Goal: Task Accomplishment & Management: Complete application form

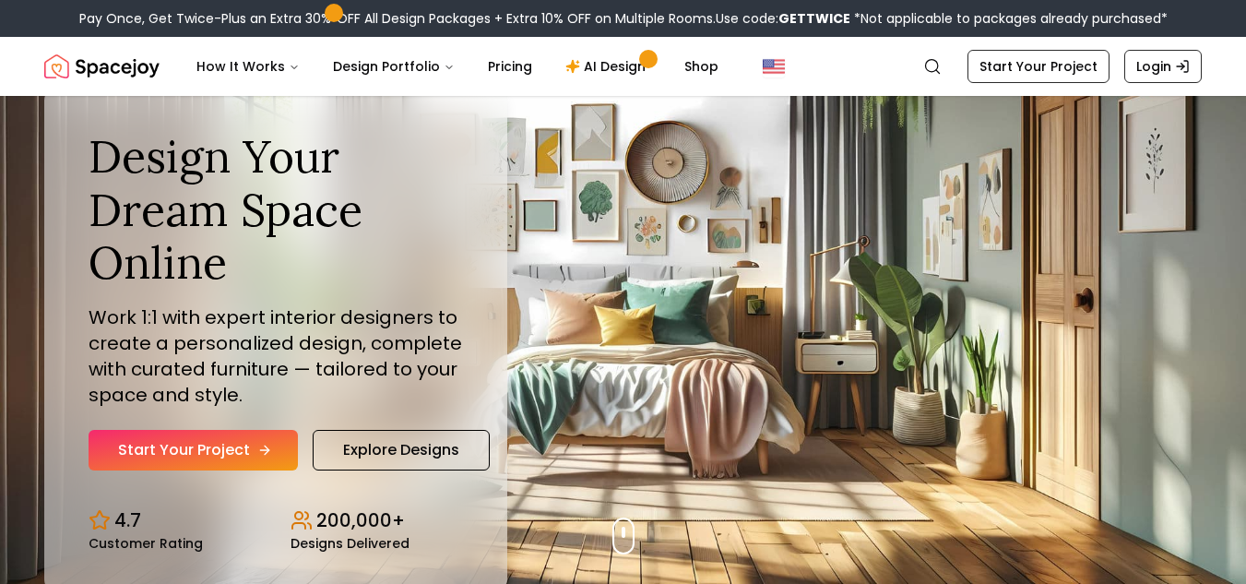
click at [228, 457] on link "Start Your Project" at bounding box center [193, 450] width 209 height 41
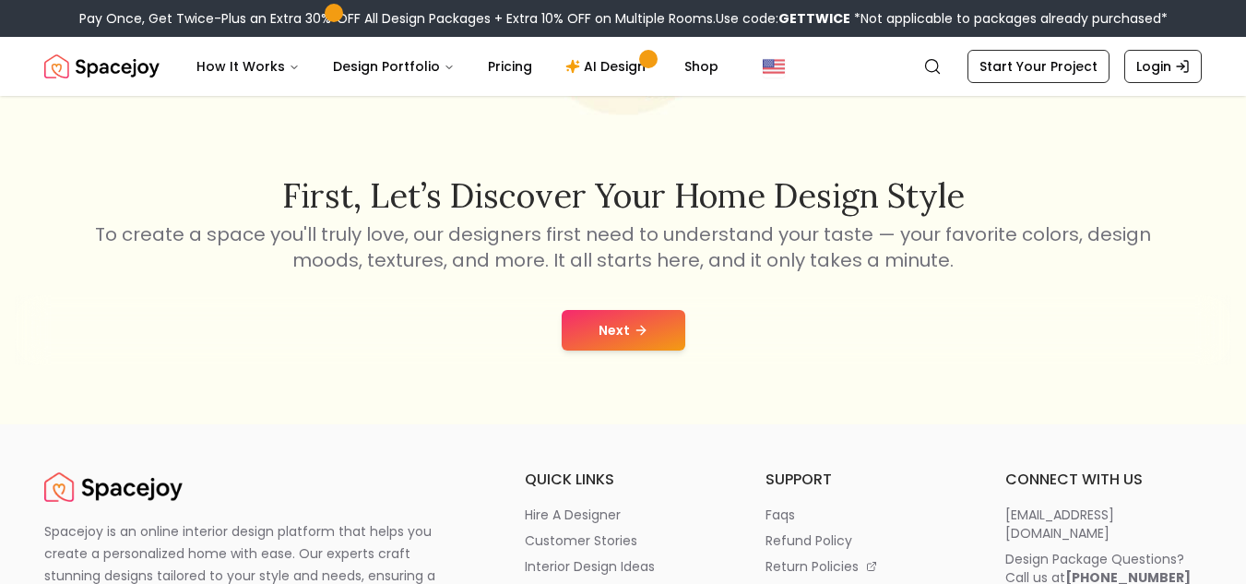
scroll to position [277, 0]
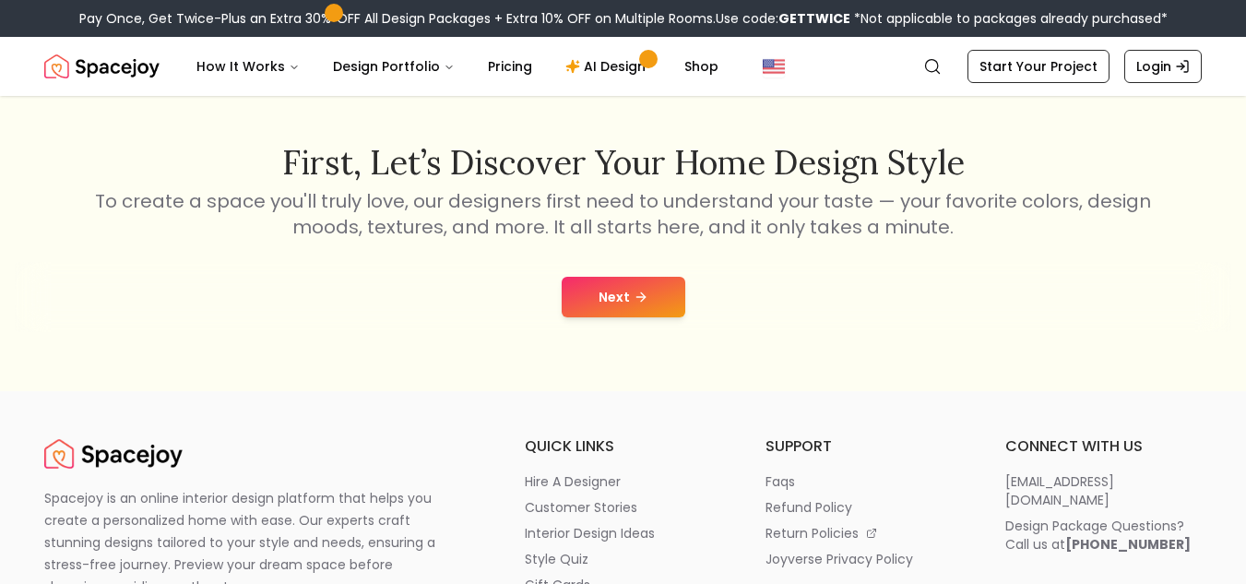
click at [652, 293] on button "Next" at bounding box center [624, 297] width 124 height 41
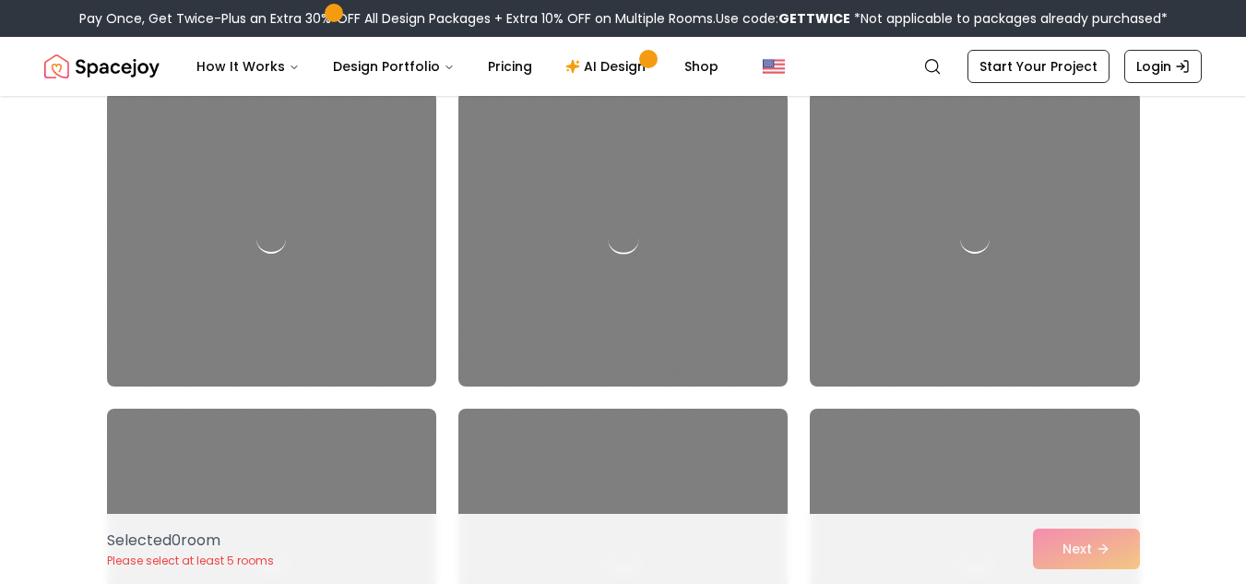
scroll to position [184, 0]
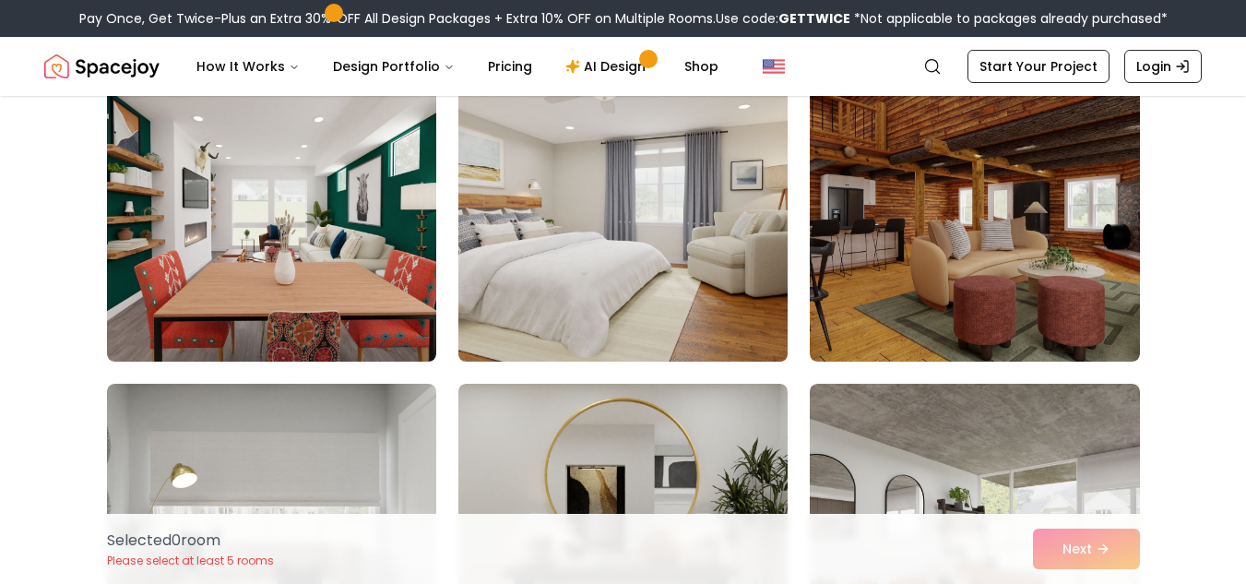
click at [628, 258] on img at bounding box center [623, 214] width 346 height 310
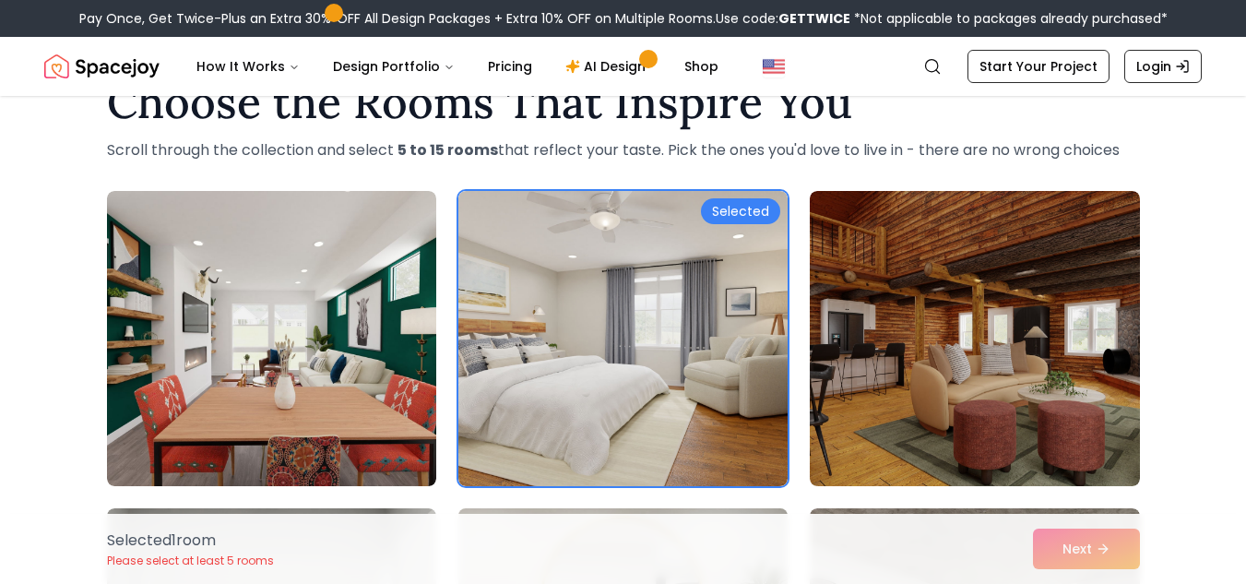
scroll to position [92, 0]
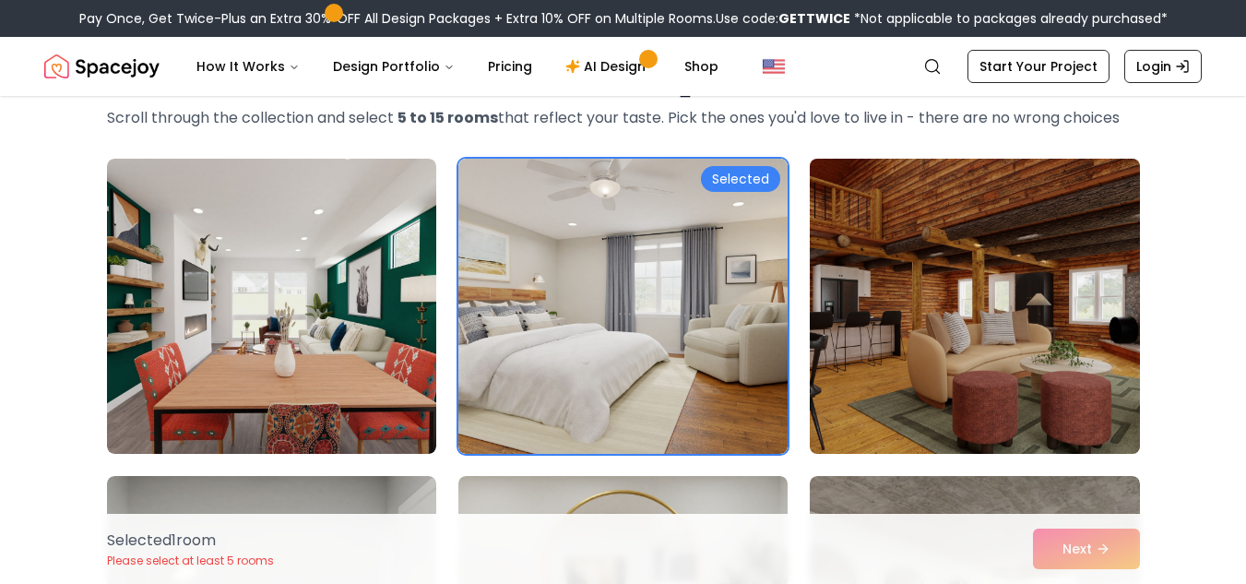
click at [877, 316] on img at bounding box center [974, 306] width 346 height 310
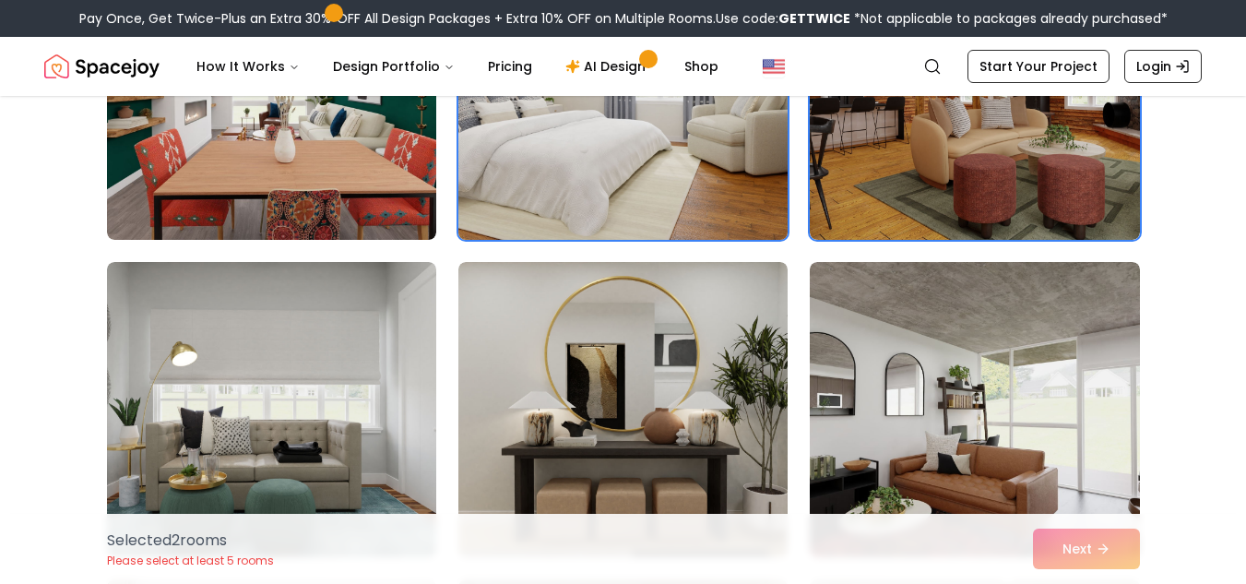
scroll to position [369, 0]
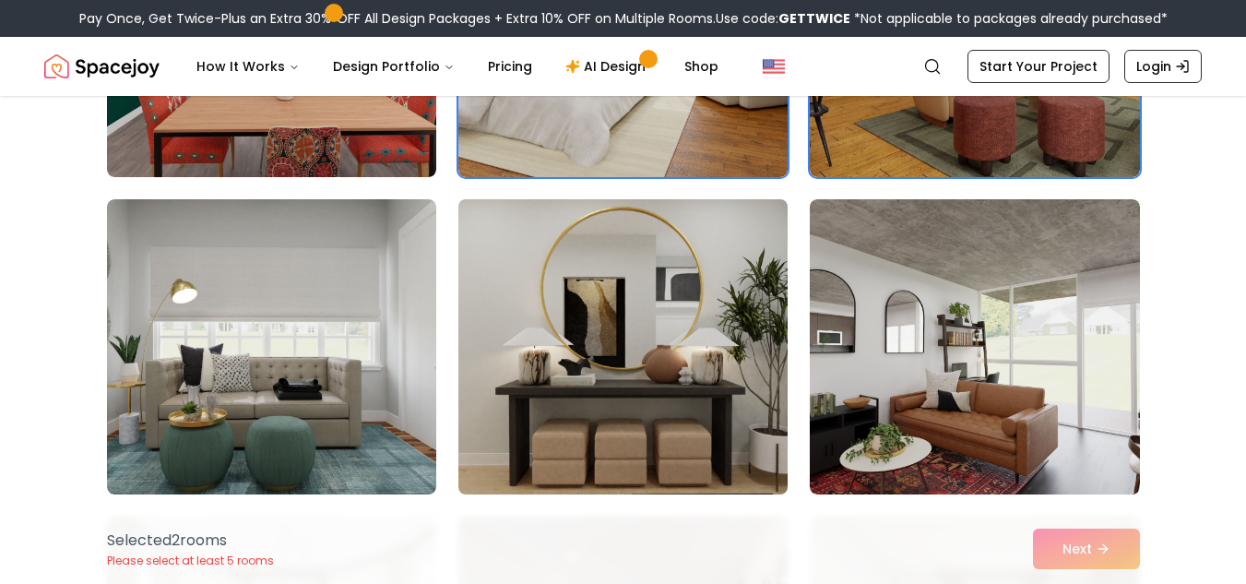
click at [687, 279] on img at bounding box center [623, 347] width 346 height 310
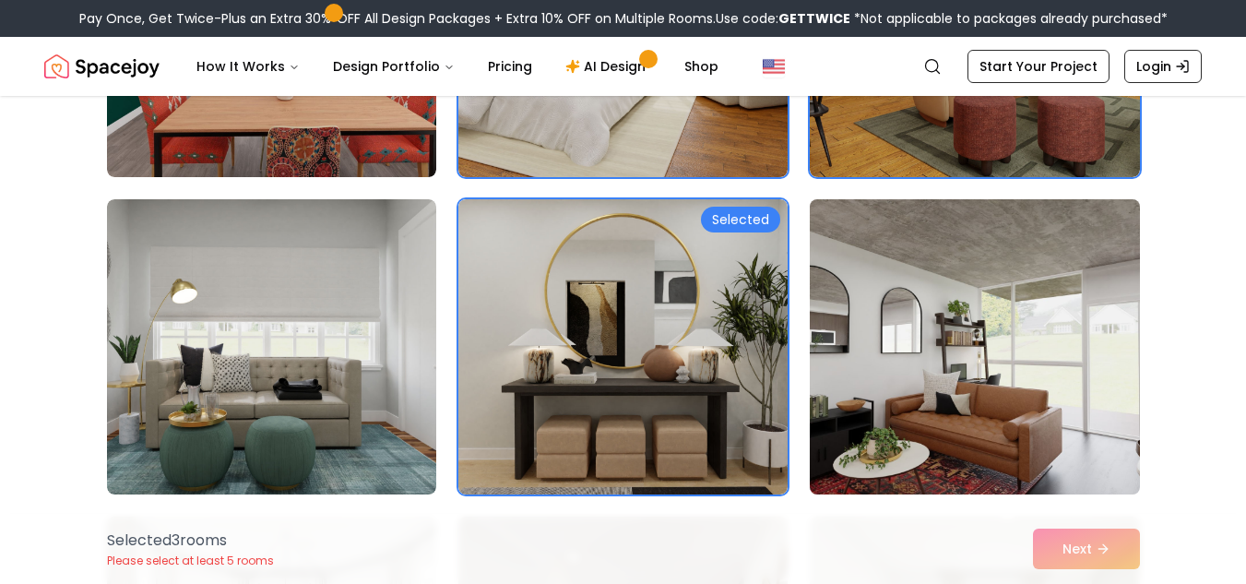
click at [881, 304] on img at bounding box center [974, 347] width 346 height 310
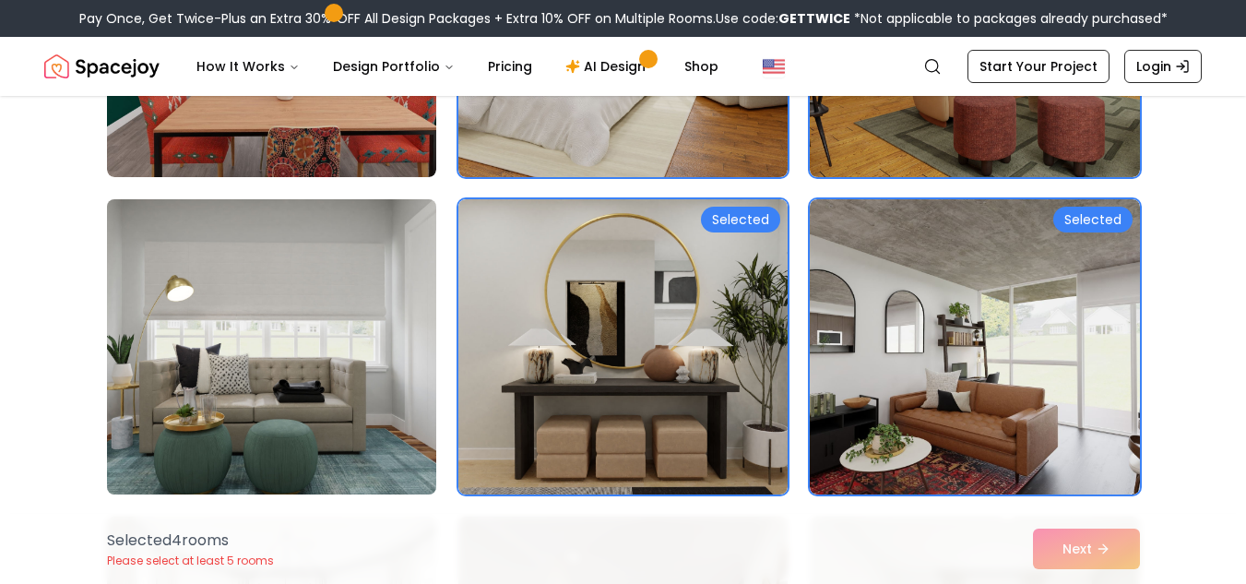
click at [380, 355] on img at bounding box center [272, 347] width 346 height 310
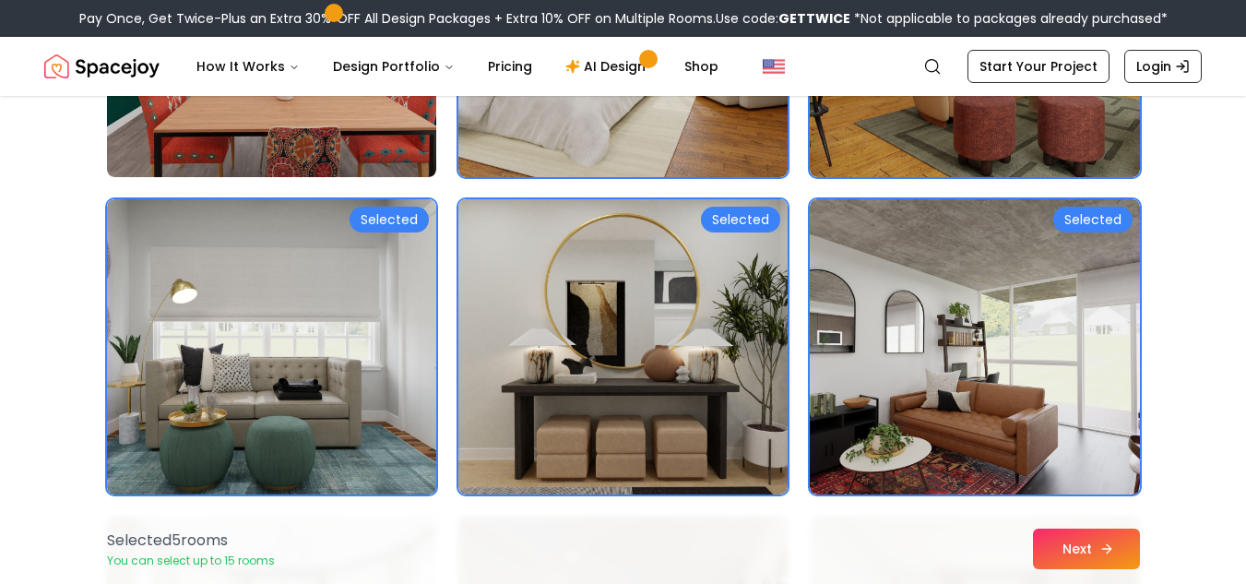
click at [1065, 544] on button "Next" at bounding box center [1086, 548] width 107 height 41
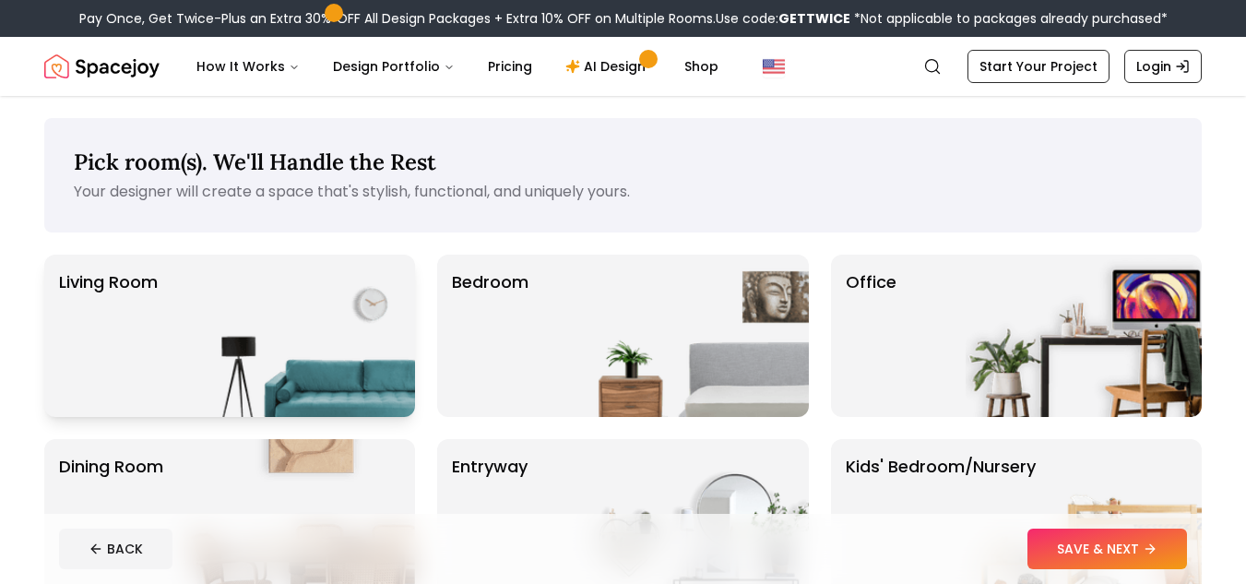
click at [338, 323] on img at bounding box center [297, 336] width 236 height 162
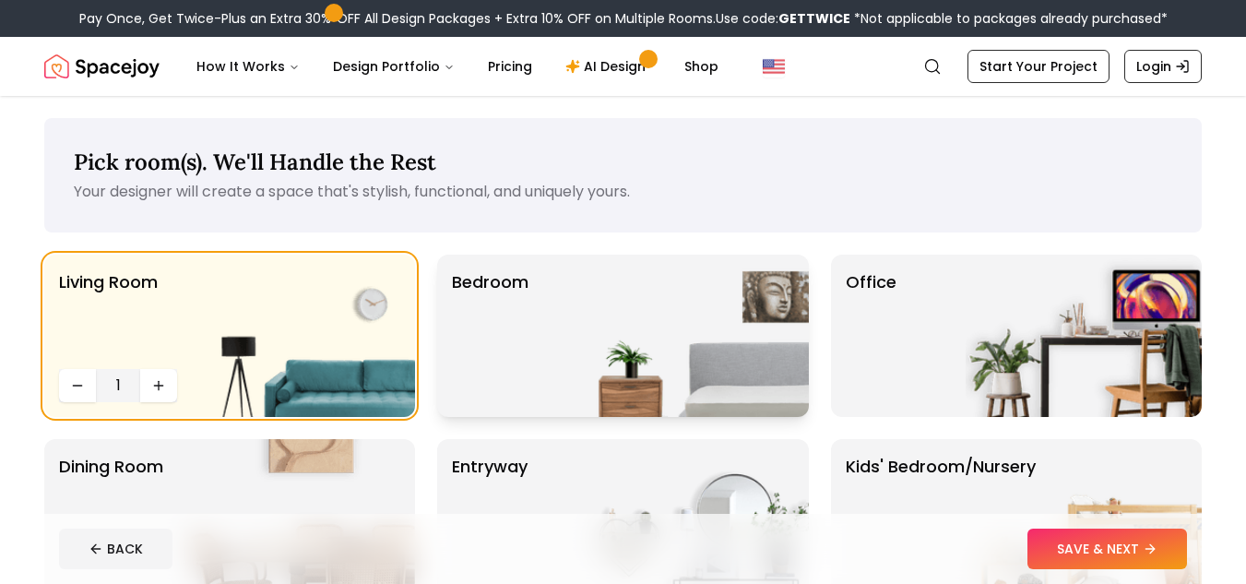
click at [627, 299] on img at bounding box center [691, 336] width 236 height 162
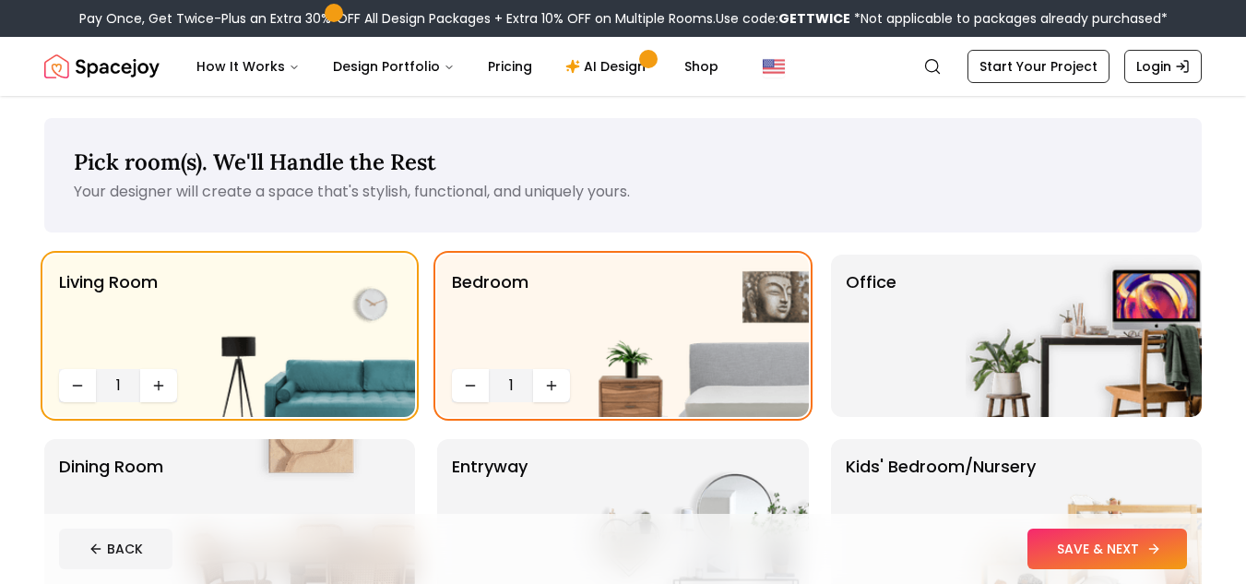
click at [1110, 549] on button "SAVE & NEXT" at bounding box center [1107, 548] width 160 height 41
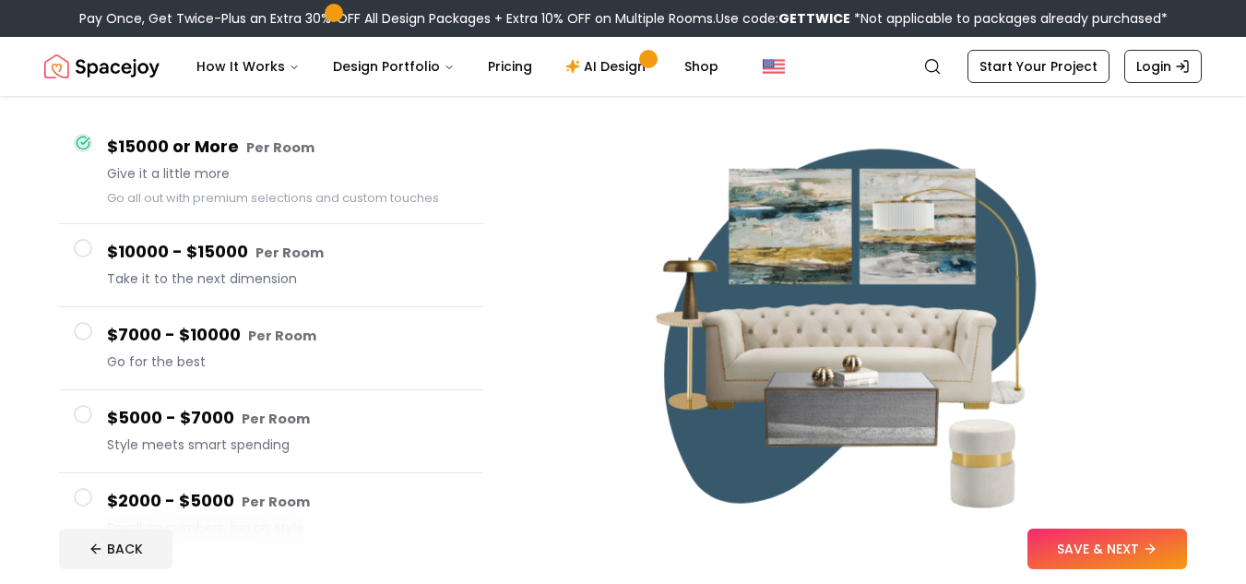
scroll to position [184, 0]
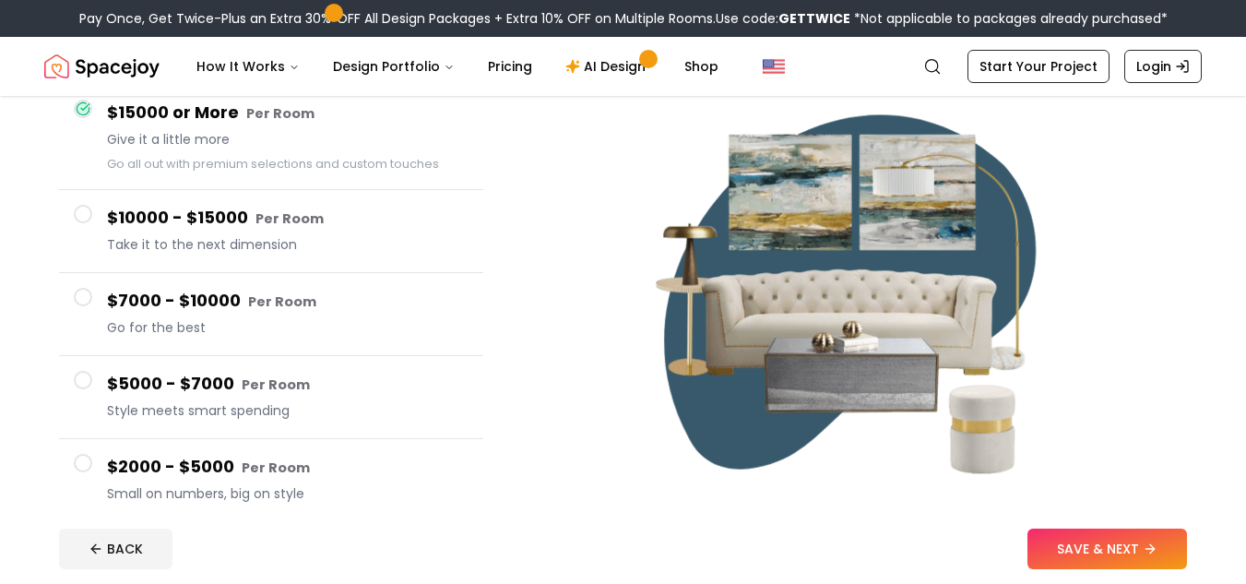
click at [77, 208] on span at bounding box center [83, 214] width 18 height 18
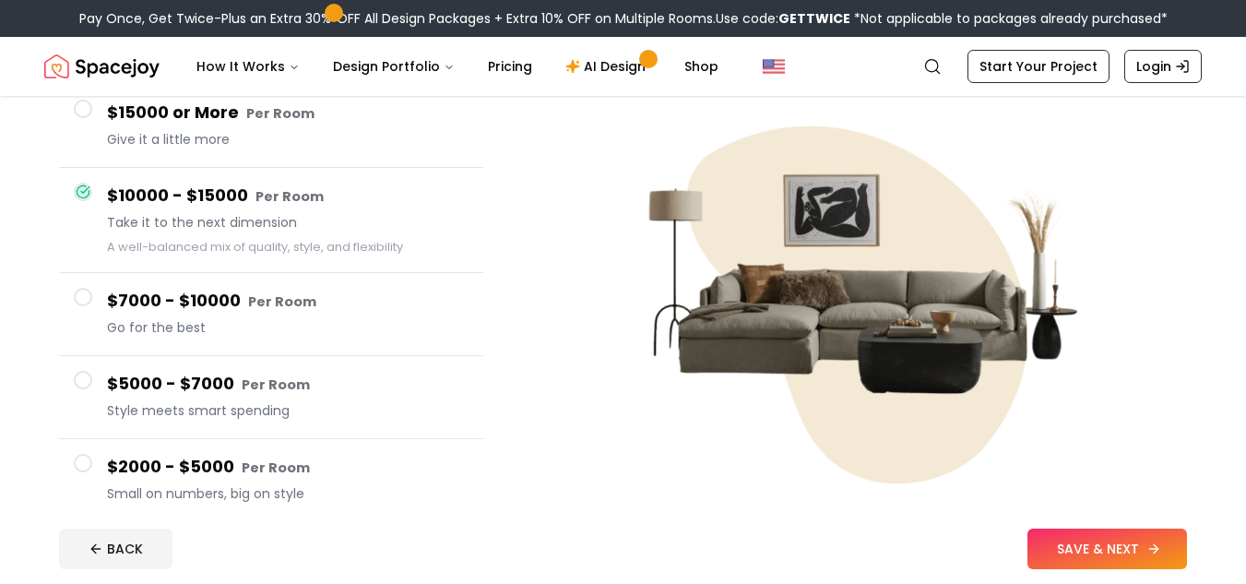
click at [1138, 552] on button "SAVE & NEXT" at bounding box center [1107, 548] width 160 height 41
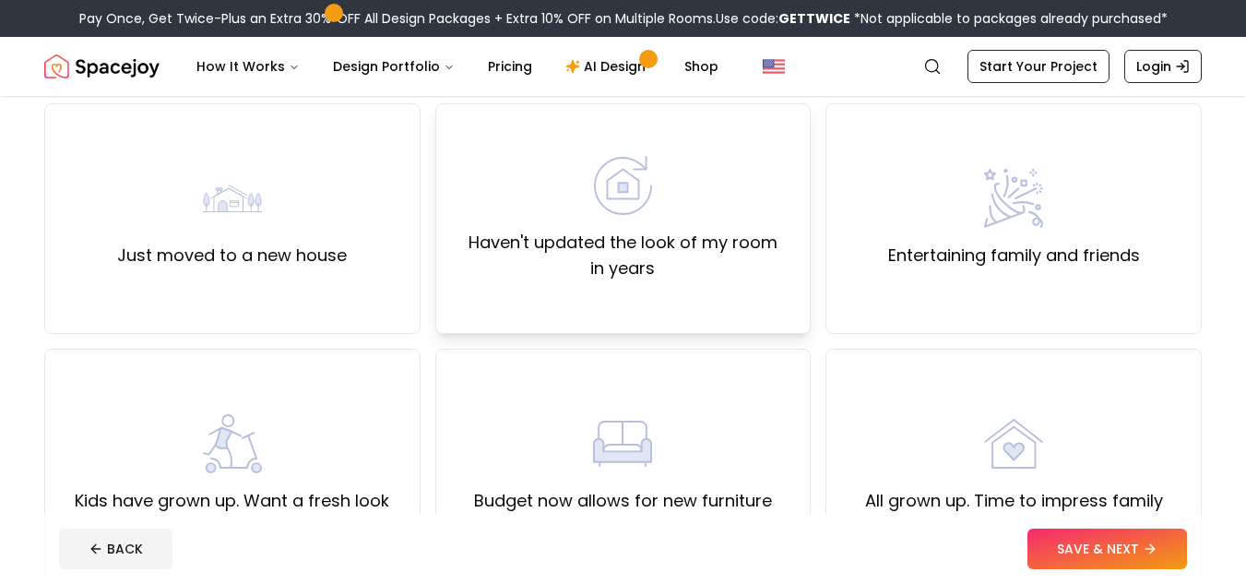
scroll to position [184, 0]
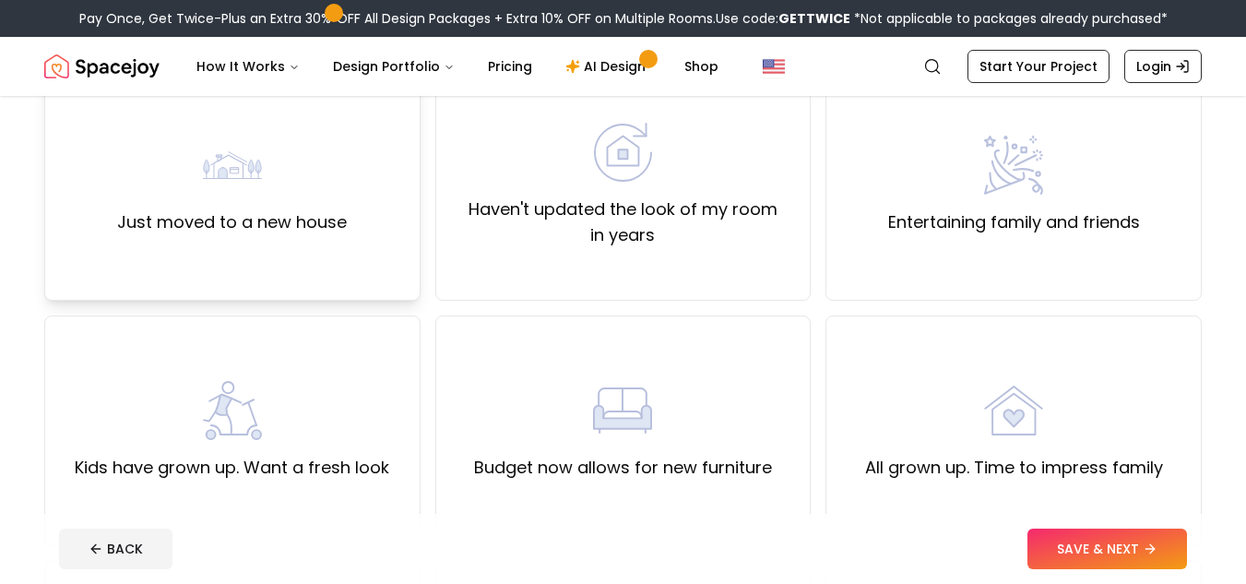
click at [322, 207] on div "Just moved to a new house" at bounding box center [232, 186] width 230 height 100
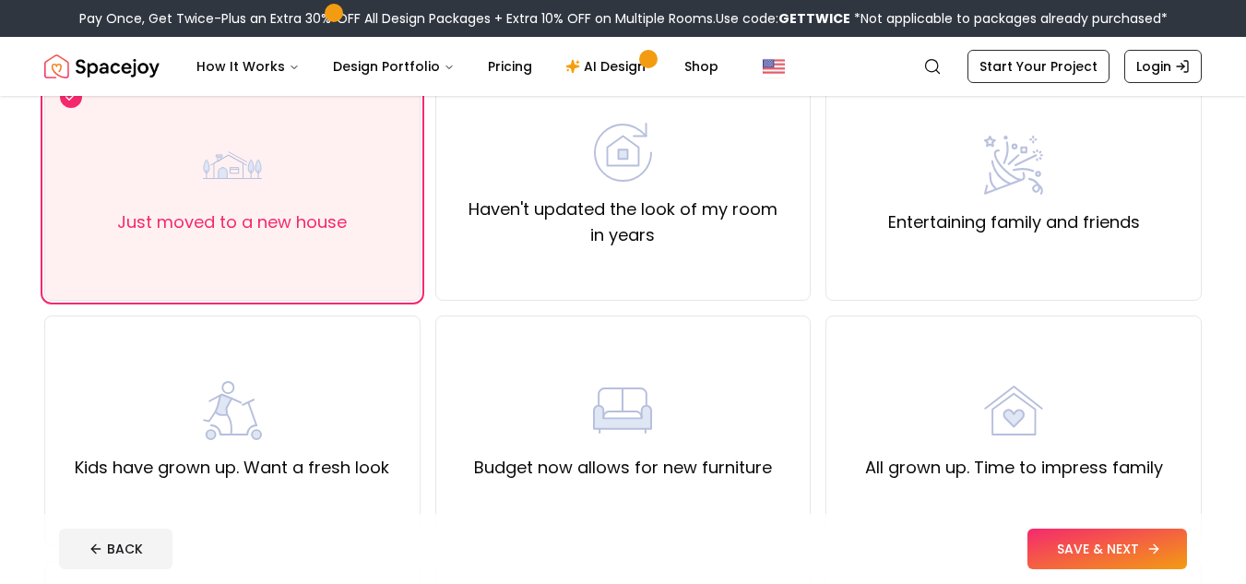
click at [1069, 550] on button "SAVE & NEXT" at bounding box center [1107, 548] width 160 height 41
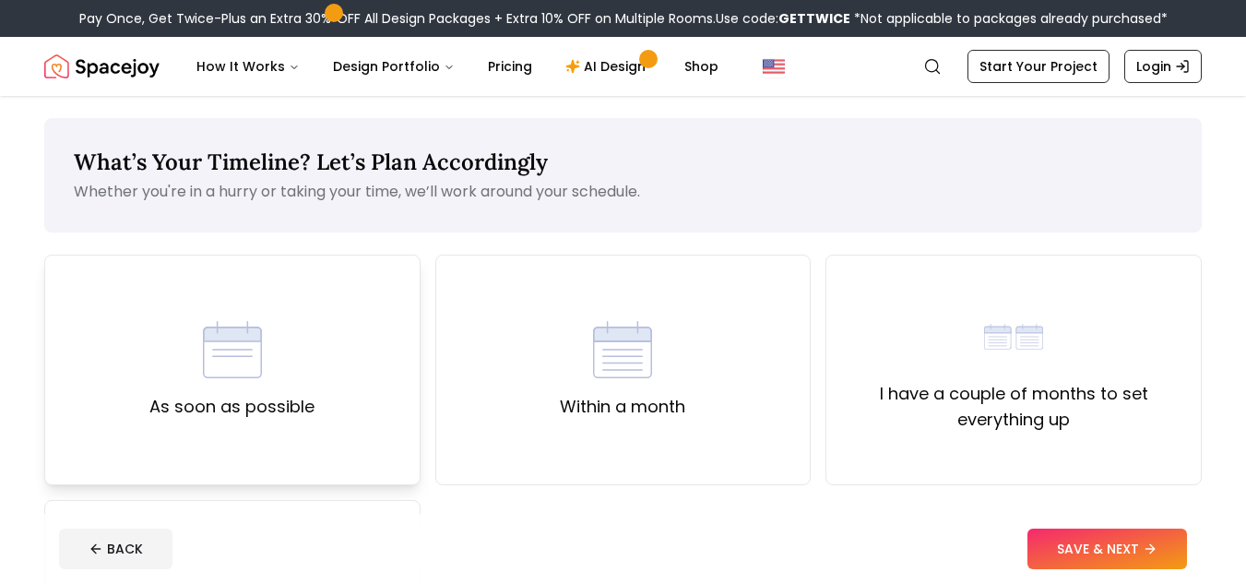
click at [220, 409] on label "As soon as possible" at bounding box center [231, 407] width 165 height 26
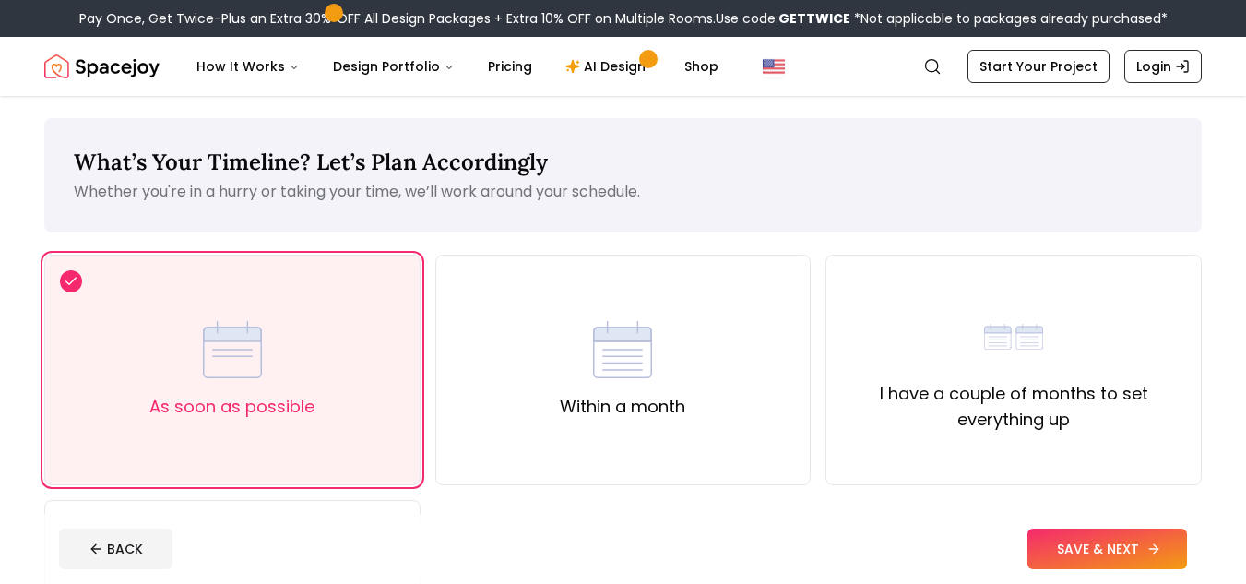
click at [1035, 541] on button "SAVE & NEXT" at bounding box center [1107, 548] width 160 height 41
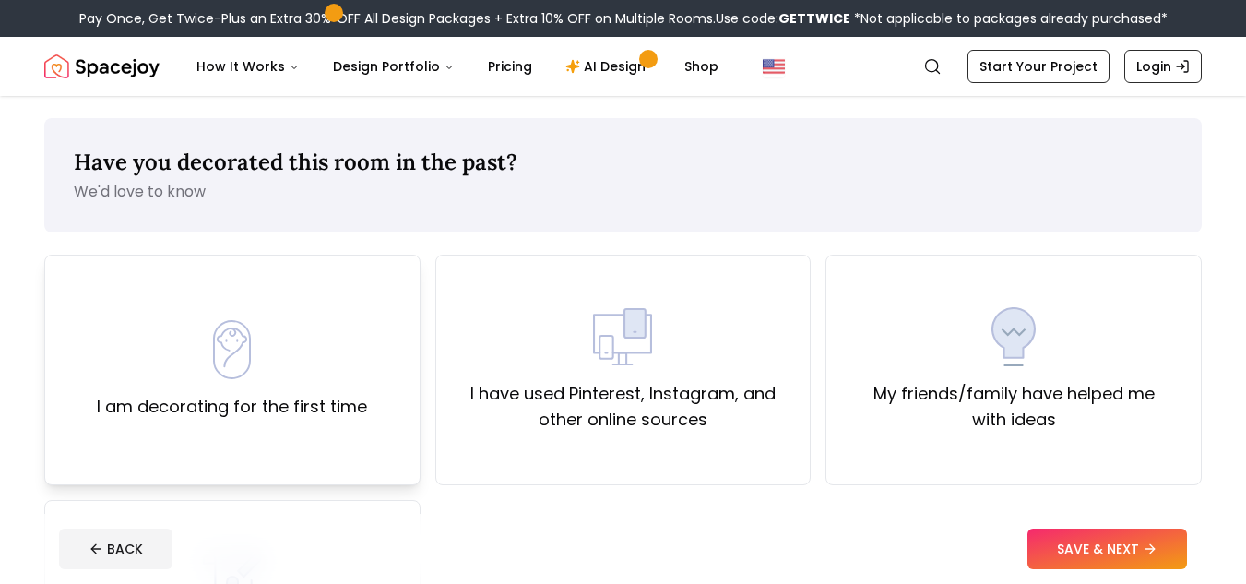
click at [378, 350] on div "I am decorating for the first time" at bounding box center [232, 370] width 376 height 231
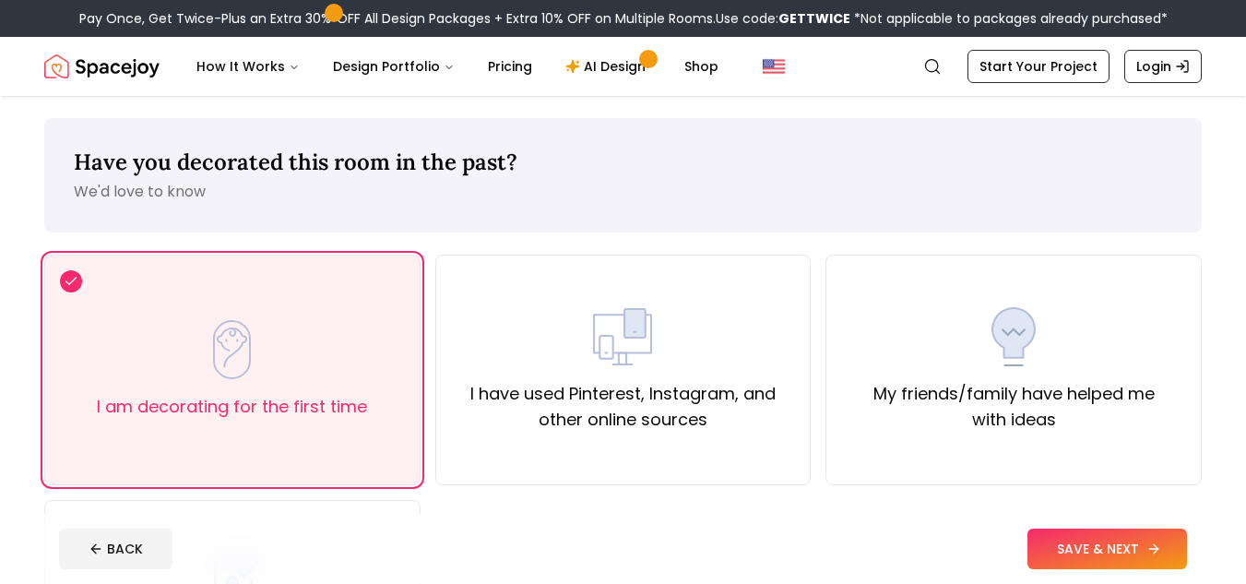
click at [1065, 548] on button "SAVE & NEXT" at bounding box center [1107, 548] width 160 height 41
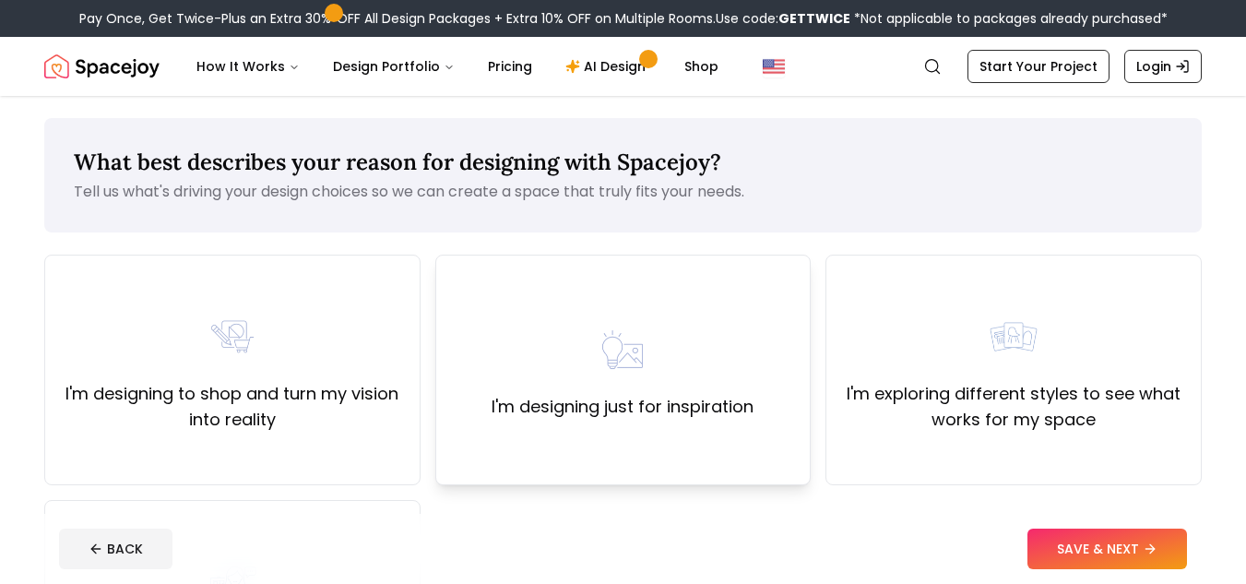
click at [565, 357] on div "I'm designing just for inspiration" at bounding box center [623, 370] width 262 height 100
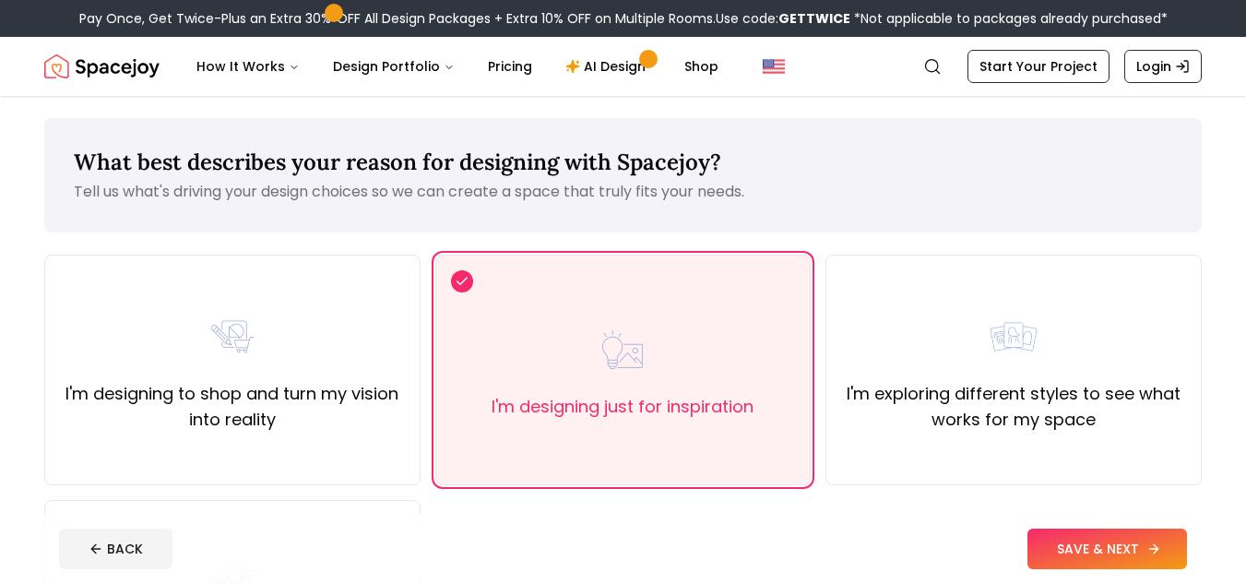
click at [1064, 547] on button "SAVE & NEXT" at bounding box center [1107, 548] width 160 height 41
